Goal: Find specific page/section: Locate a particular part of the current website

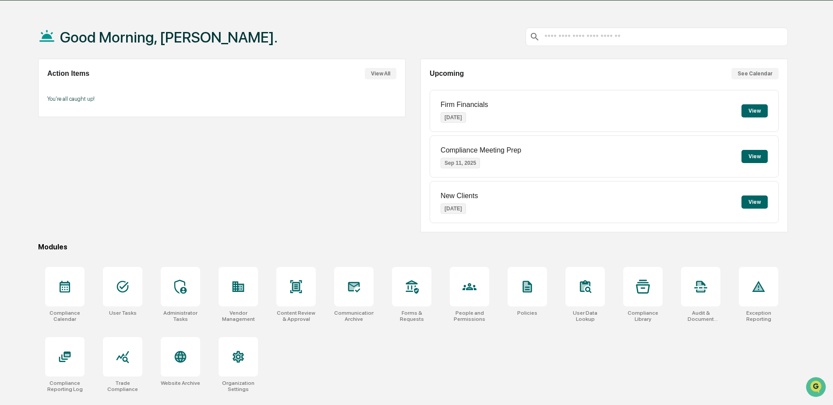
scroll to position [42, 0]
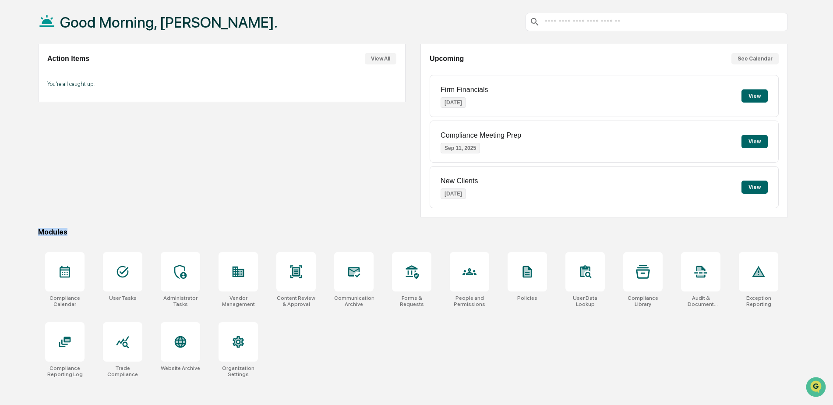
drag, startPoint x: 65, startPoint y: 232, endPoint x: 38, endPoint y: 227, distance: 27.6
click at [38, 227] on div "Good Morning, [PERSON_NAME]. Action Items View All You're all caught up! Upcomi…" at bounding box center [413, 202] width 776 height 405
drag, startPoint x: 38, startPoint y: 227, endPoint x: 71, endPoint y: 229, distance: 32.9
click at [72, 228] on div "Modules" at bounding box center [413, 232] width 750 height 8
click at [59, 235] on div "Modules" at bounding box center [413, 232] width 750 height 8
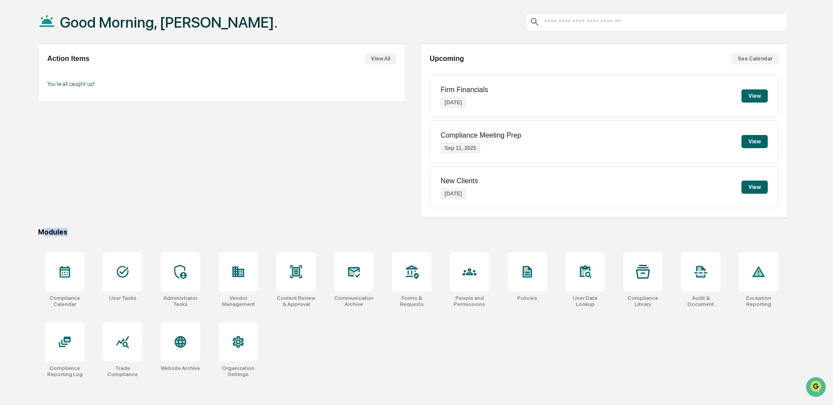
drag, startPoint x: 44, startPoint y: 229, endPoint x: 82, endPoint y: 224, distance: 38.4
click at [82, 224] on div "Good Morning, [PERSON_NAME]. Action Items View All You're all caught up! Upcomi…" at bounding box center [413, 202] width 776 height 405
drag, startPoint x: 82, startPoint y: 224, endPoint x: 74, endPoint y: 232, distance: 10.8
click at [78, 229] on div "Modules" at bounding box center [413, 232] width 750 height 8
click at [34, 229] on div "Good Morning, [PERSON_NAME]. Action Items View All You're all caught up! Upcomi…" at bounding box center [413, 202] width 776 height 405
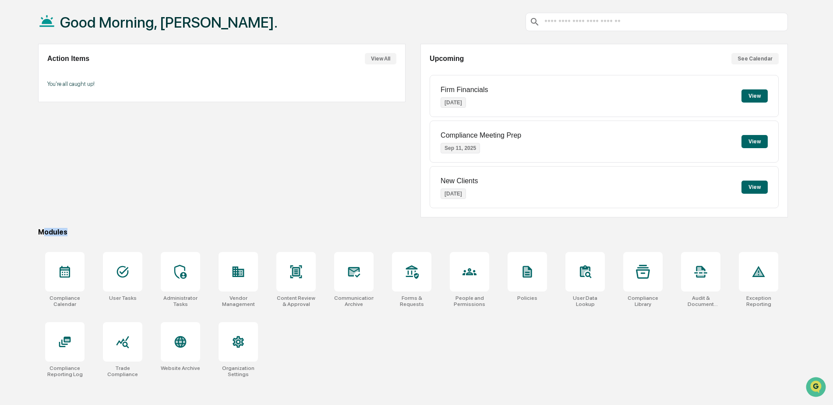
drag, startPoint x: 41, startPoint y: 231, endPoint x: 83, endPoint y: 227, distance: 42.2
click at [83, 227] on div "Good Morning, [PERSON_NAME]. Action Items View All You're all caught up! Upcomi…" at bounding box center [413, 202] width 776 height 405
drag, startPoint x: 39, startPoint y: 229, endPoint x: 41, endPoint y: 233, distance: 4.5
click at [39, 230] on div "Modules" at bounding box center [413, 232] width 750 height 8
drag, startPoint x: 45, startPoint y: 232, endPoint x: 78, endPoint y: 227, distance: 33.1
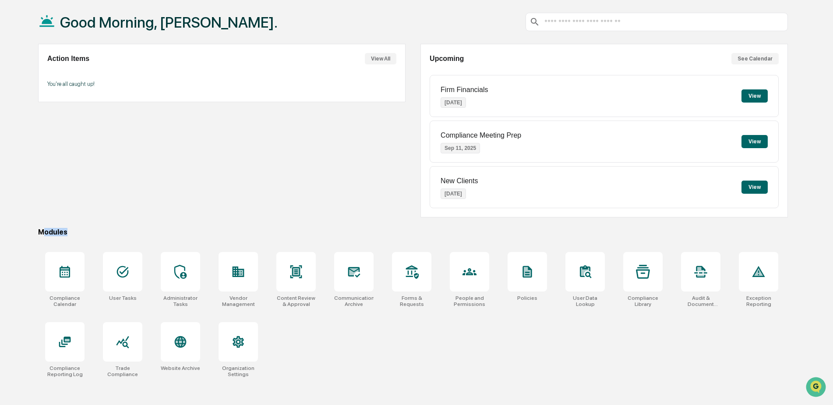
click at [78, 227] on div "Good Morning, [PERSON_NAME]. Action Items View All You're all caught up! Upcomi…" at bounding box center [413, 202] width 776 height 405
drag, startPoint x: 78, startPoint y: 227, endPoint x: 34, endPoint y: 234, distance: 44.3
click at [34, 234] on div "Good Morning, [PERSON_NAME]. Action Items View All You're all caught up! Upcomi…" at bounding box center [413, 202] width 776 height 405
drag, startPoint x: 34, startPoint y: 234, endPoint x: 41, endPoint y: 230, distance: 7.8
click at [41, 230] on div "Modules" at bounding box center [413, 232] width 750 height 8
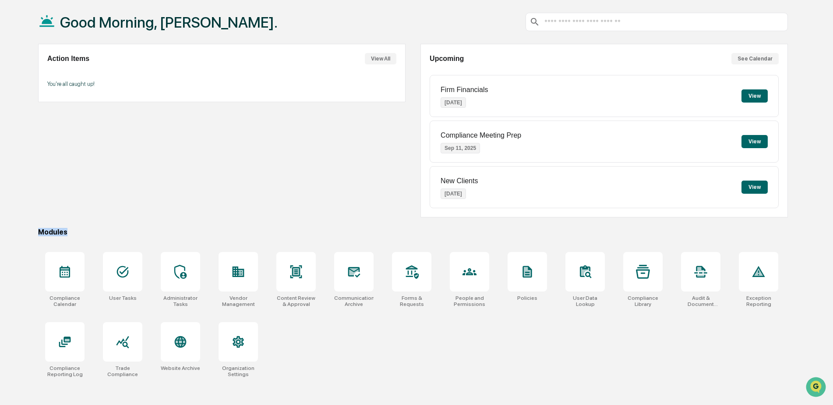
drag, startPoint x: 37, startPoint y: 229, endPoint x: 65, endPoint y: 229, distance: 28.0
click at [65, 229] on div "Good Morning, [PERSON_NAME]. Action Items View All You're all caught up! Upcomi…" at bounding box center [413, 202] width 776 height 405
click at [65, 229] on div "Modules" at bounding box center [413, 232] width 750 height 8
drag, startPoint x: 45, startPoint y: 231, endPoint x: 94, endPoint y: 234, distance: 49.1
click at [94, 234] on div "Modules" at bounding box center [413, 232] width 750 height 8
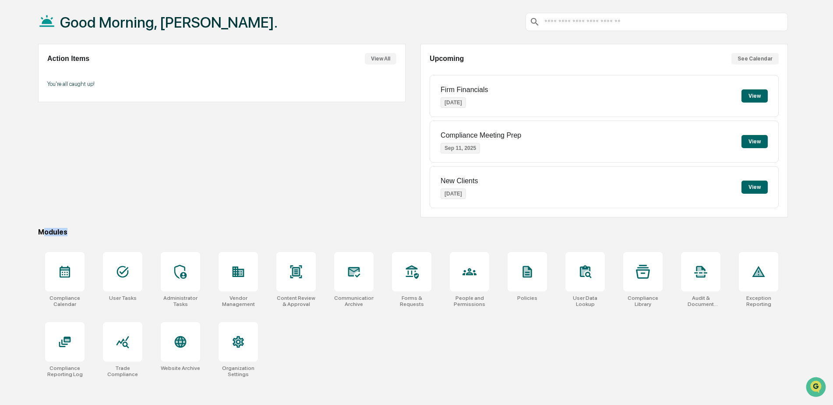
drag, startPoint x: 94, startPoint y: 234, endPoint x: 60, endPoint y: 229, distance: 34.5
click at [60, 229] on div "Modules" at bounding box center [413, 232] width 750 height 8
click at [49, 228] on div "Modules" at bounding box center [413, 232] width 750 height 8
drag, startPoint x: 40, startPoint y: 233, endPoint x: 70, endPoint y: 226, distance: 30.4
click at [70, 226] on div "Good Morning, [PERSON_NAME]. Action Items View All You're all caught up! Upcomi…" at bounding box center [413, 202] width 776 height 405
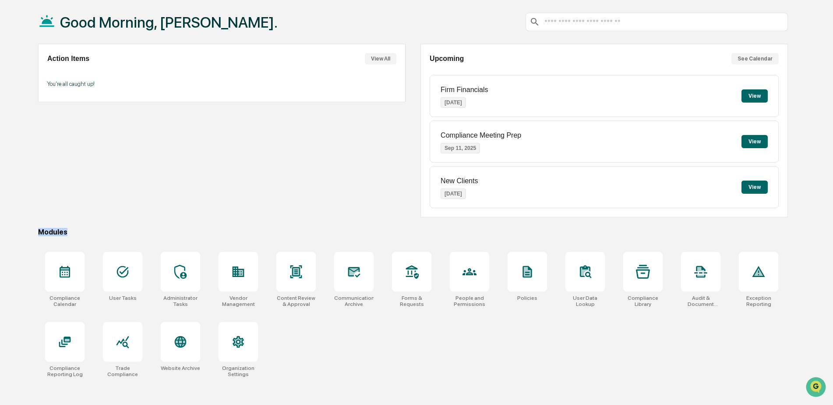
click at [34, 227] on div "Good Morning, [PERSON_NAME]. Action Items View All You're all caught up! Upcomi…" at bounding box center [413, 202] width 776 height 405
drag, startPoint x: 43, startPoint y: 229, endPoint x: 59, endPoint y: 228, distance: 15.4
click at [59, 228] on div "Modules" at bounding box center [413, 232] width 750 height 8
click at [59, 230] on div "Modules" at bounding box center [413, 232] width 750 height 8
click at [73, 231] on div "Modules" at bounding box center [413, 232] width 750 height 8
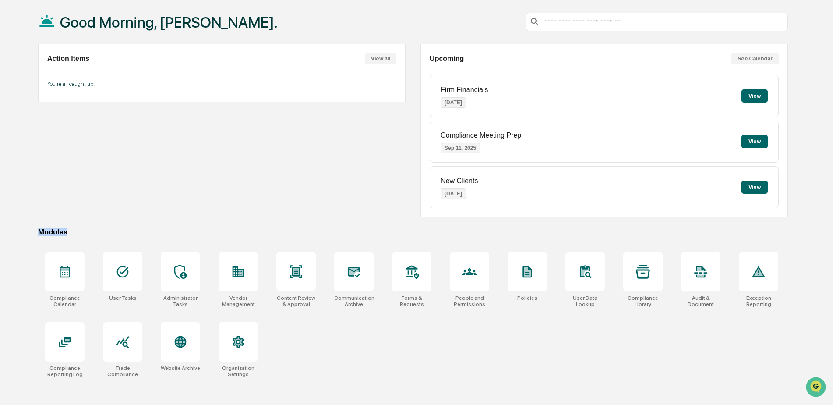
drag, startPoint x: 65, startPoint y: 232, endPoint x: 24, endPoint y: 231, distance: 41.6
click at [24, 231] on div "Good Morning, [PERSON_NAME]. Action Items View All You're all caught up! Upcomi…" at bounding box center [416, 202] width 833 height 405
